Goal: Navigation & Orientation: Understand site structure

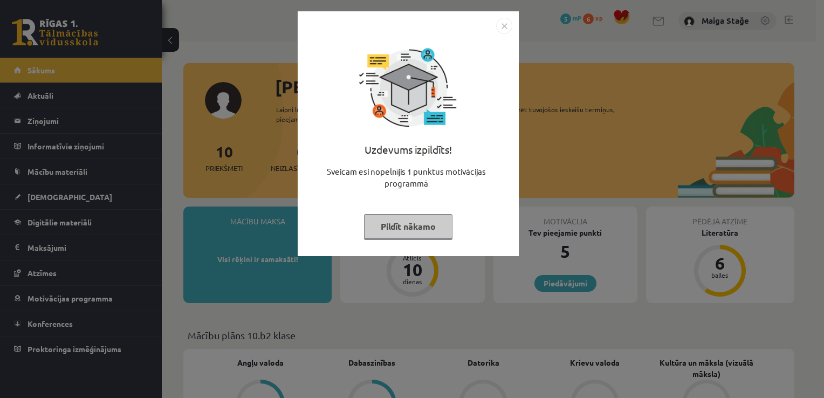
click at [406, 222] on button "Pildīt nākamo" at bounding box center [408, 226] width 88 height 25
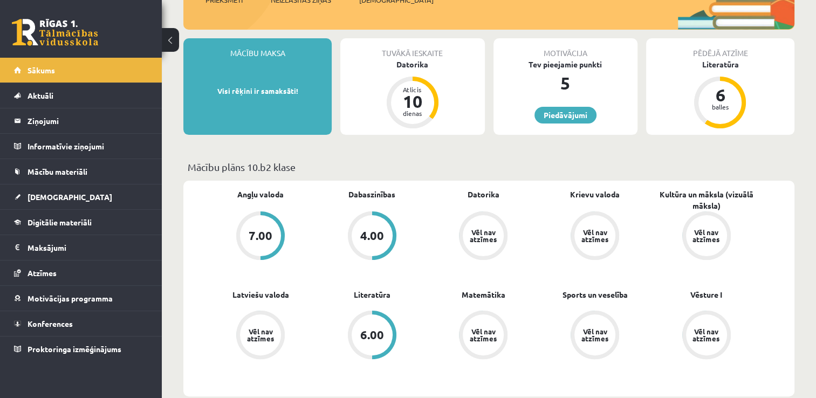
scroll to position [177, 0]
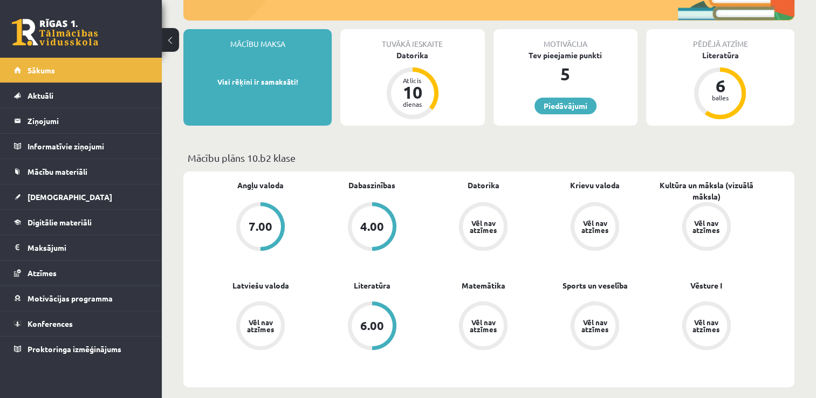
drag, startPoint x: 813, startPoint y: 87, endPoint x: 819, endPoint y: 95, distance: 9.7
click at [816, 95] on html "0 Dāvanas 5 mP 6 xp Maiga Stağe Sākums Aktuāli Kā mācīties eSKOLĀ Kontakti Norm…" at bounding box center [408, 22] width 816 height 398
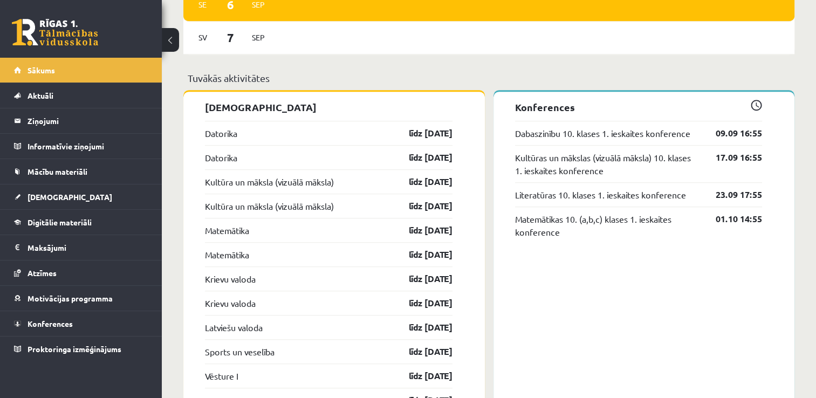
scroll to position [813, 0]
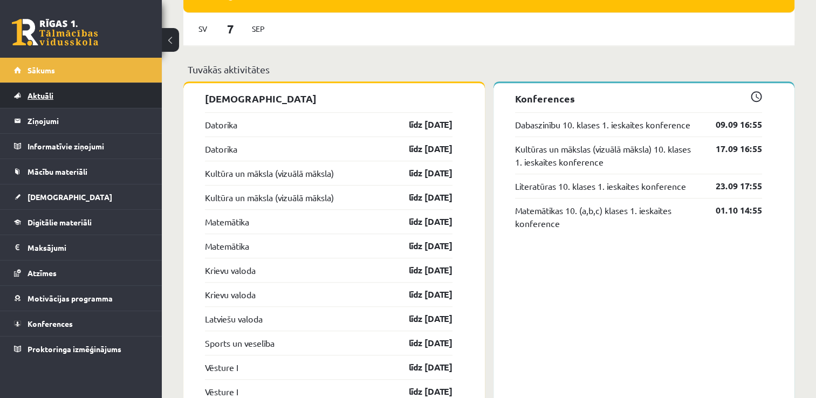
click at [91, 85] on link "Aktuāli" at bounding box center [81, 95] width 134 height 25
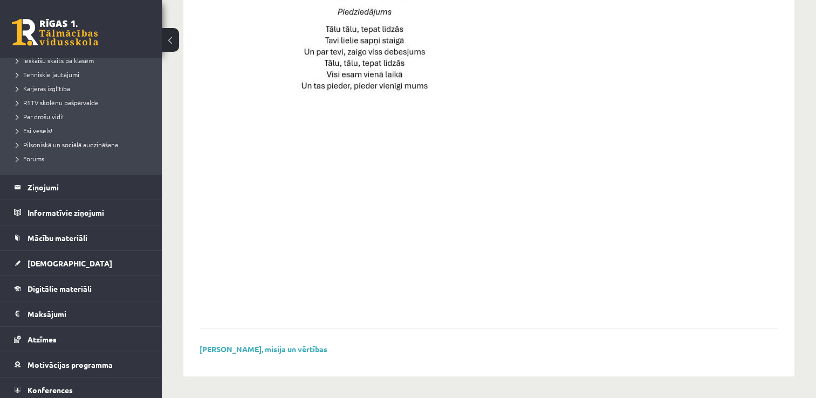
scroll to position [176, 0]
click at [94, 250] on link "[DEMOGRAPHIC_DATA]" at bounding box center [81, 262] width 134 height 25
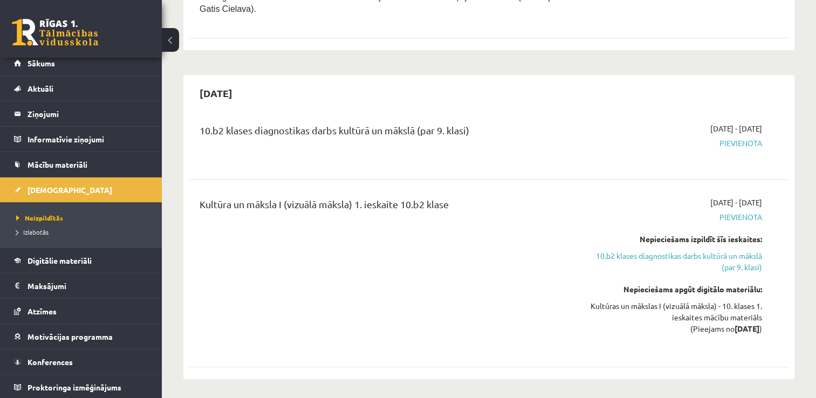
scroll to position [7, 0]
click at [86, 165] on span "Mācību materiāli" at bounding box center [57, 165] width 60 height 10
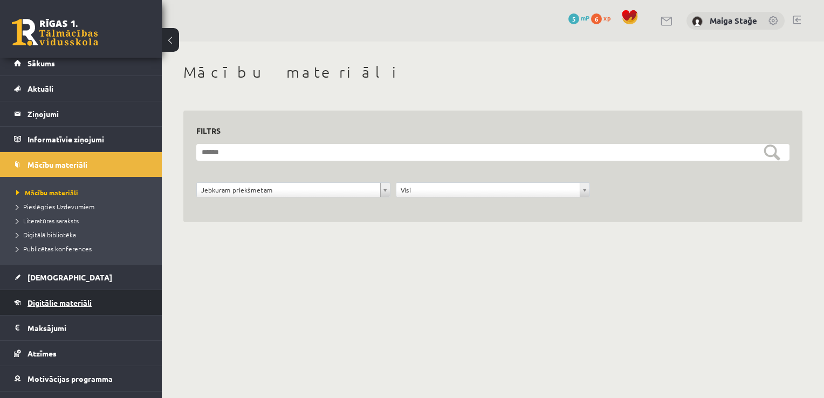
click at [79, 298] on span "Digitālie materiāli" at bounding box center [59, 303] width 64 height 10
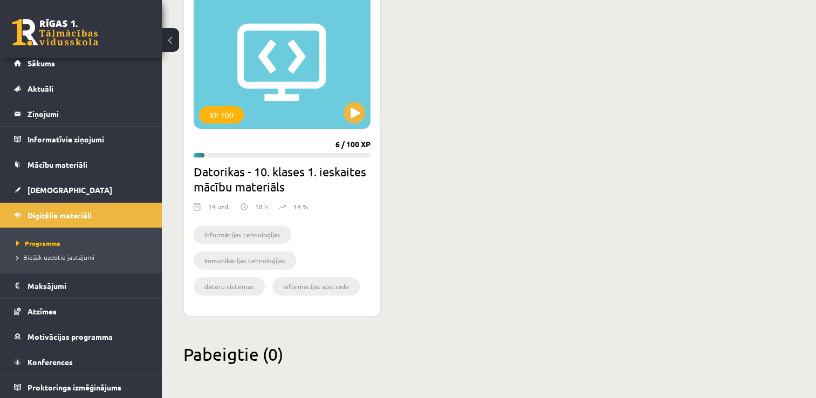
scroll to position [324, 0]
click at [279, 100] on div "XP 100" at bounding box center [282, 61] width 177 height 135
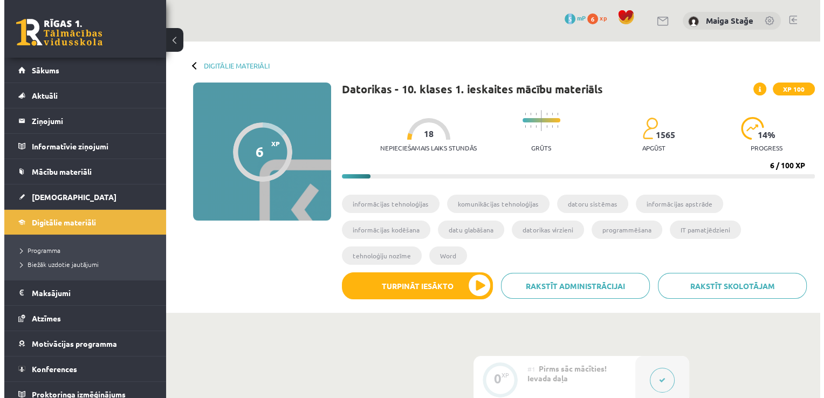
scroll to position [7, 0]
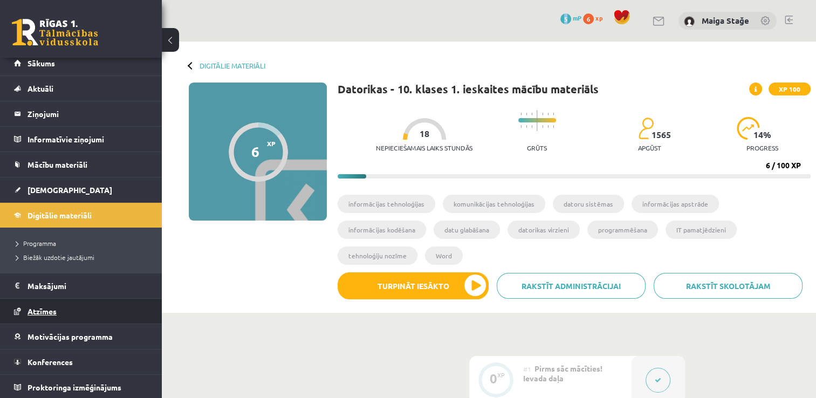
click at [59, 308] on link "Atzīmes" at bounding box center [81, 311] width 134 height 25
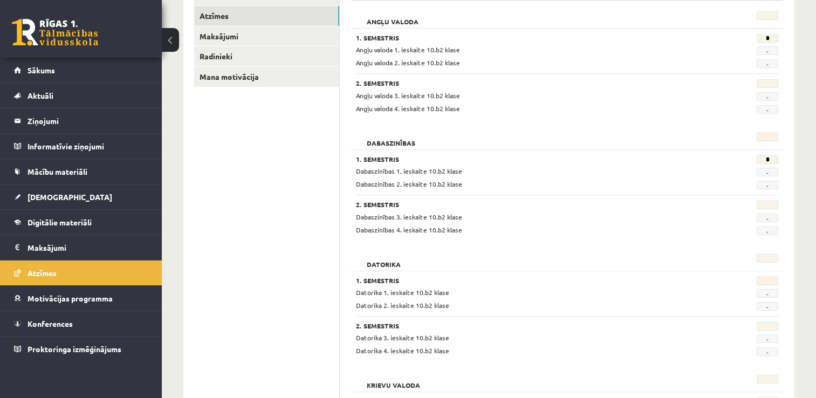
scroll to position [173, 0]
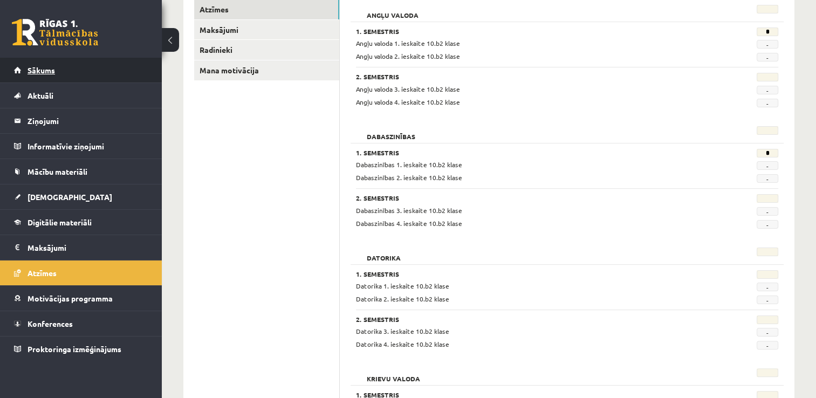
click at [77, 67] on link "Sākums" at bounding box center [81, 70] width 134 height 25
